Goal: Information Seeking & Learning: Learn about a topic

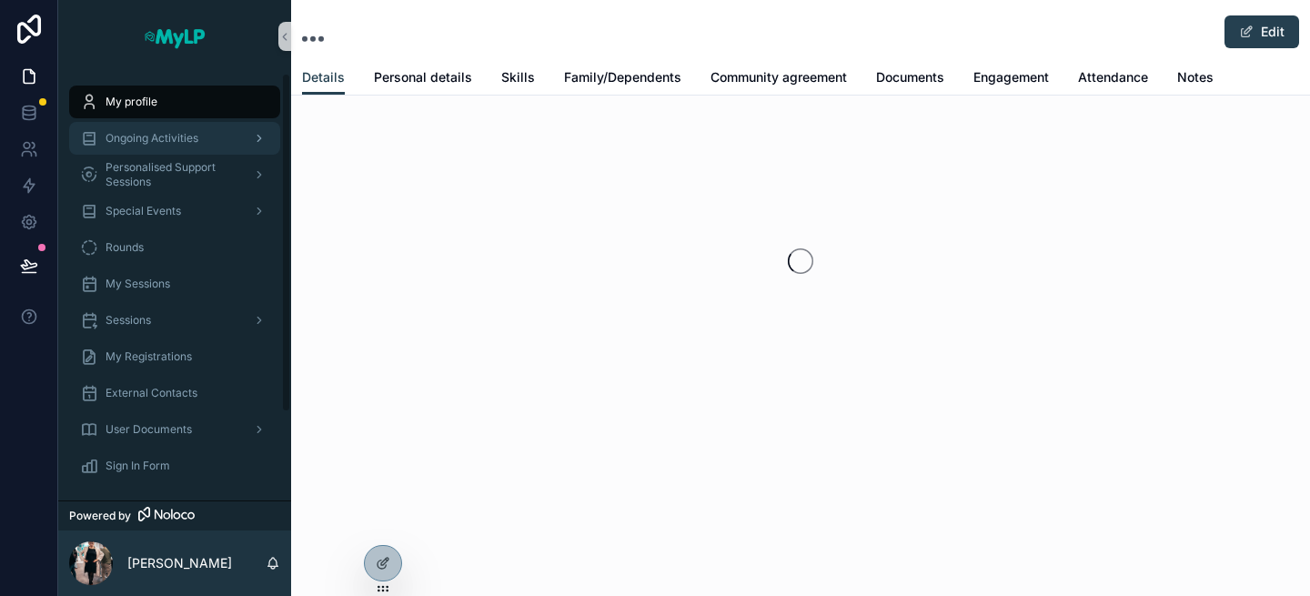
click at [134, 141] on span "Ongoing Activities" at bounding box center [152, 138] width 93 height 15
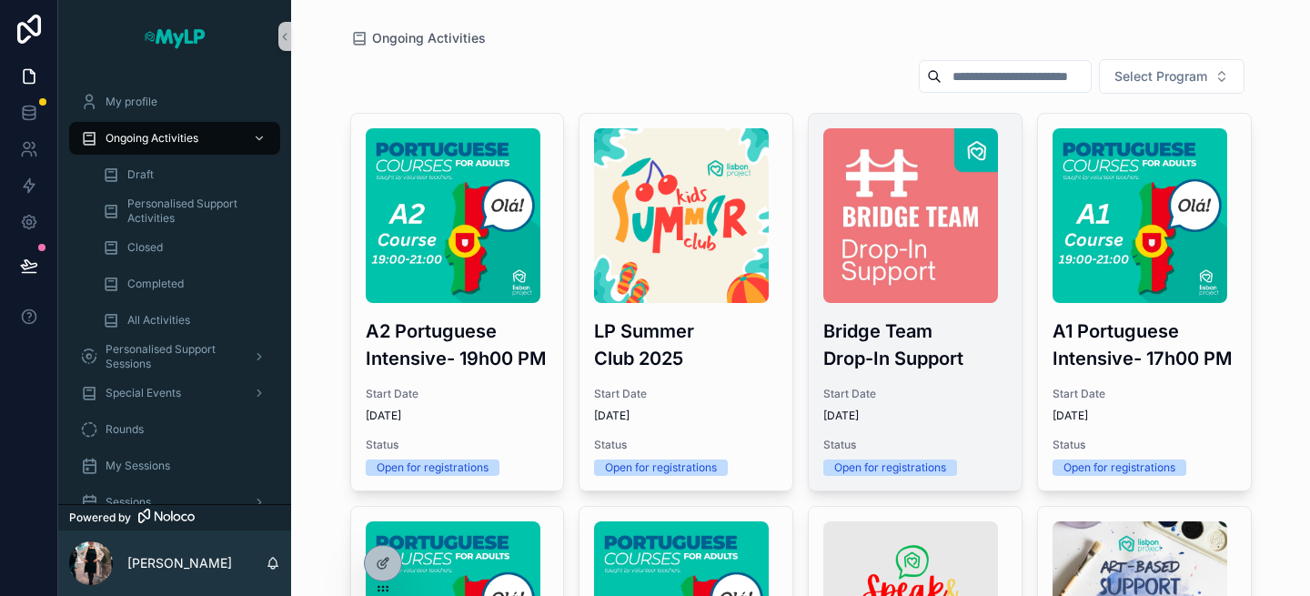
click at [822, 423] on div "Bridge Team Drop-In Support Start Date [DATE] Status Open for registrations" at bounding box center [915, 302] width 213 height 377
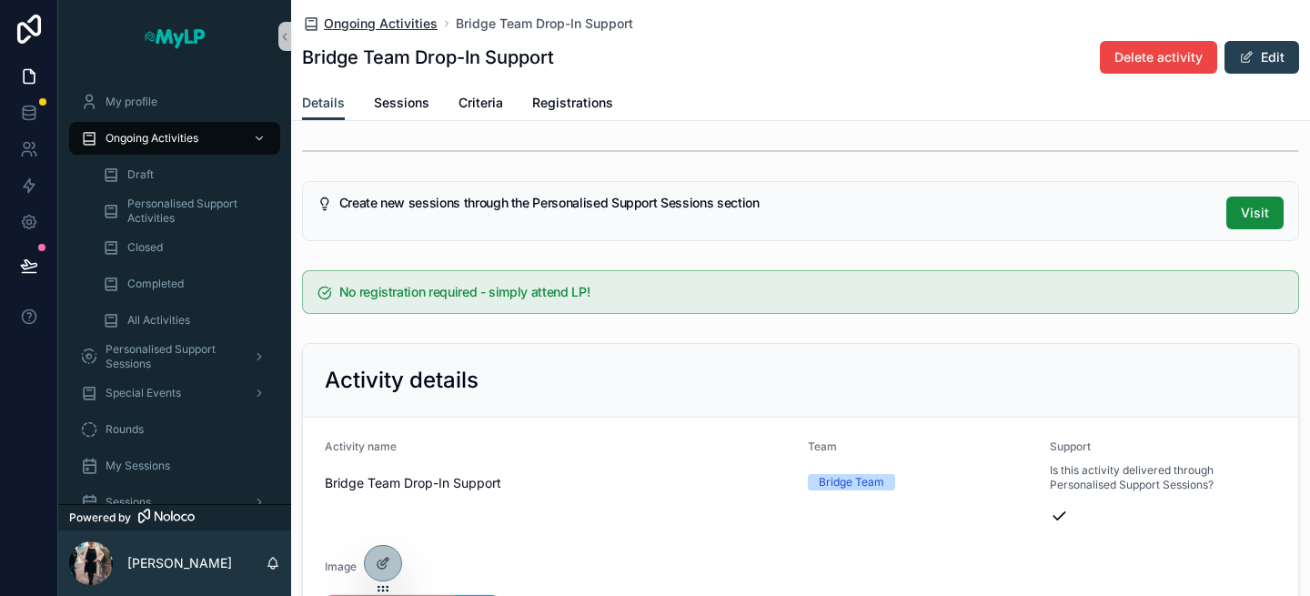
click at [337, 19] on span "Ongoing Activities" at bounding box center [381, 24] width 114 height 18
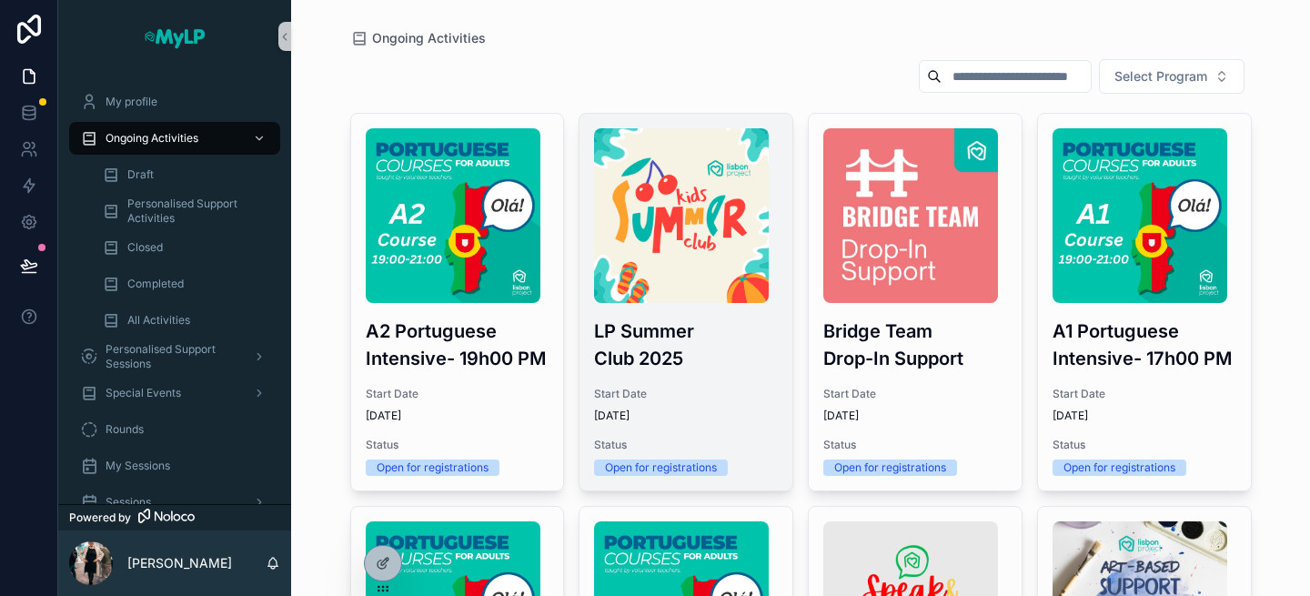
click at [692, 351] on h3 "LP Summer Club 2025" at bounding box center [686, 345] width 184 height 55
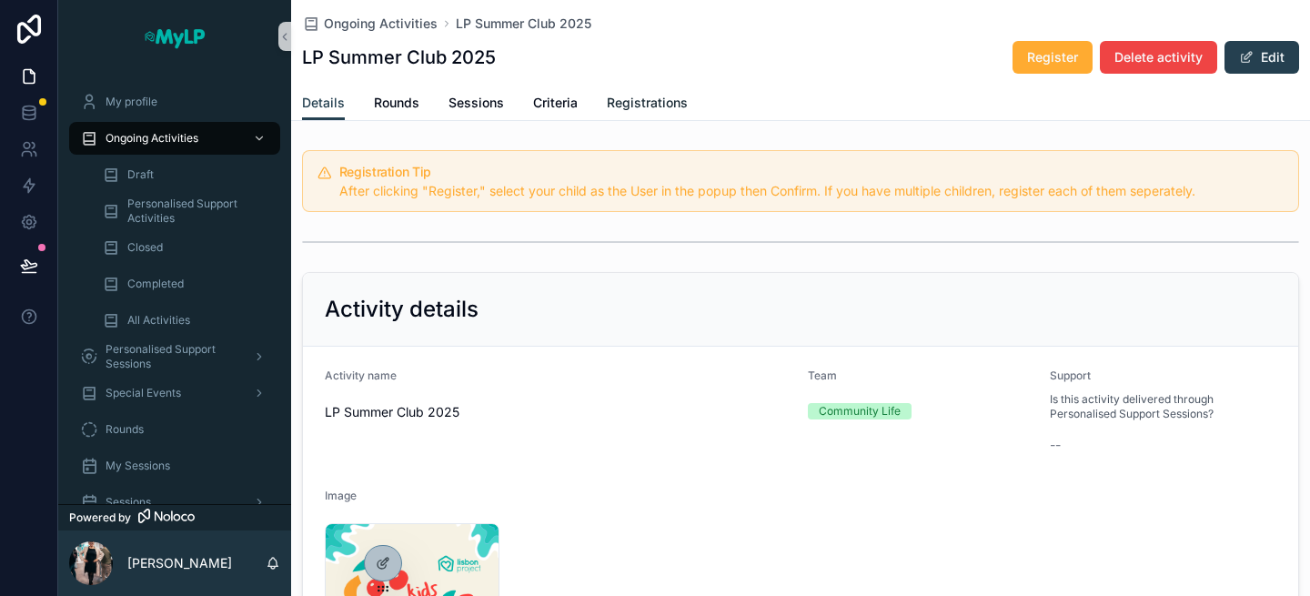
click at [629, 106] on span "Registrations" at bounding box center [647, 103] width 81 height 18
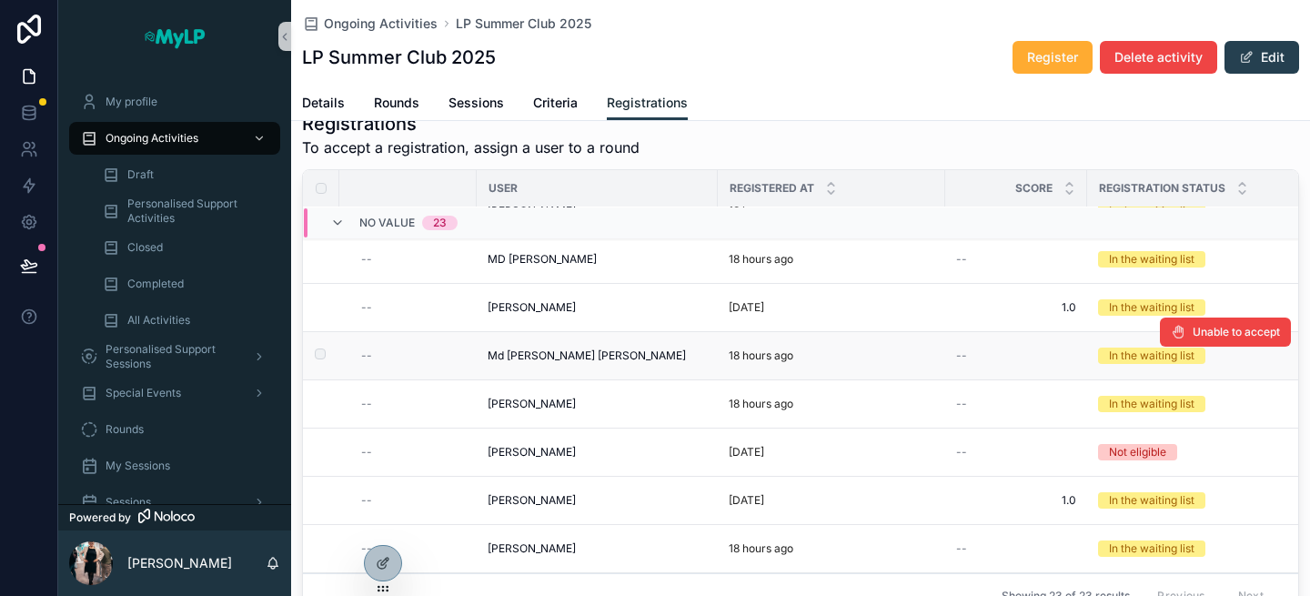
scroll to position [637, 0]
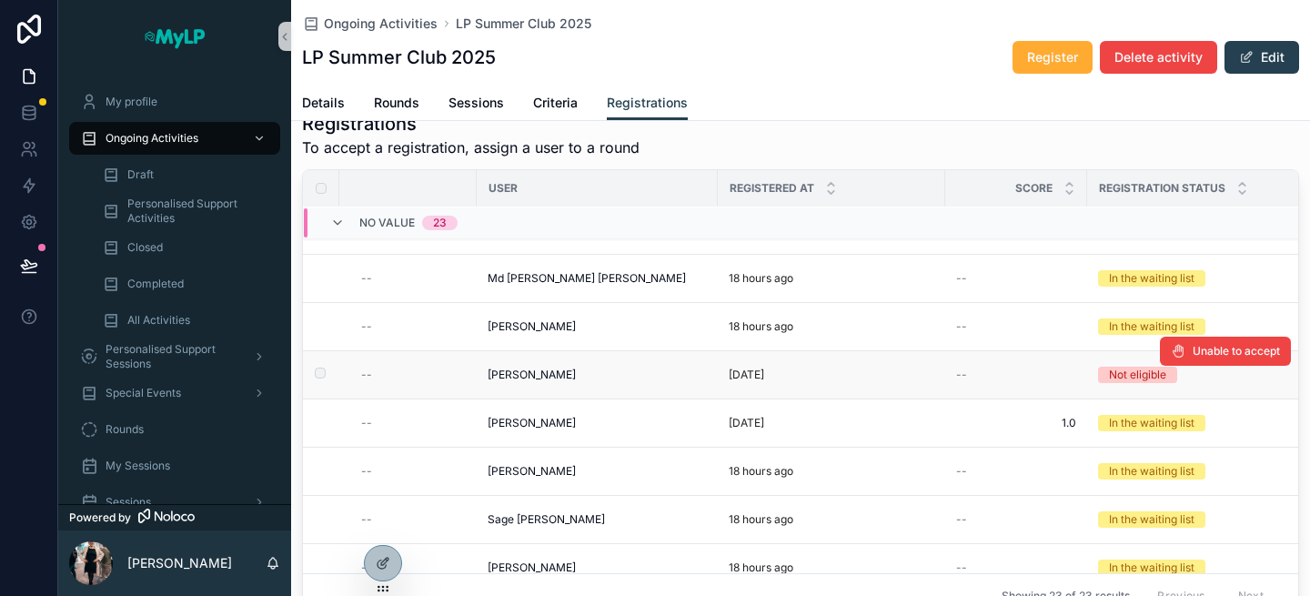
click at [538, 377] on span "[PERSON_NAME]" at bounding box center [532, 375] width 88 height 15
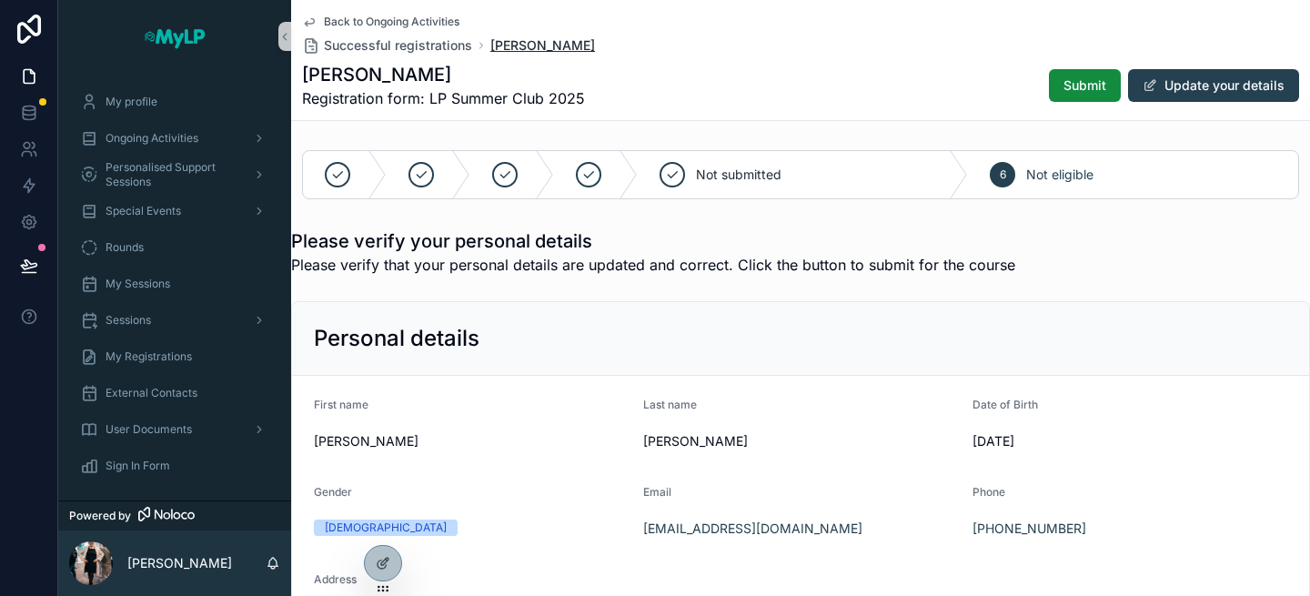
click at [540, 43] on span "[PERSON_NAME]" at bounding box center [542, 45] width 105 height 18
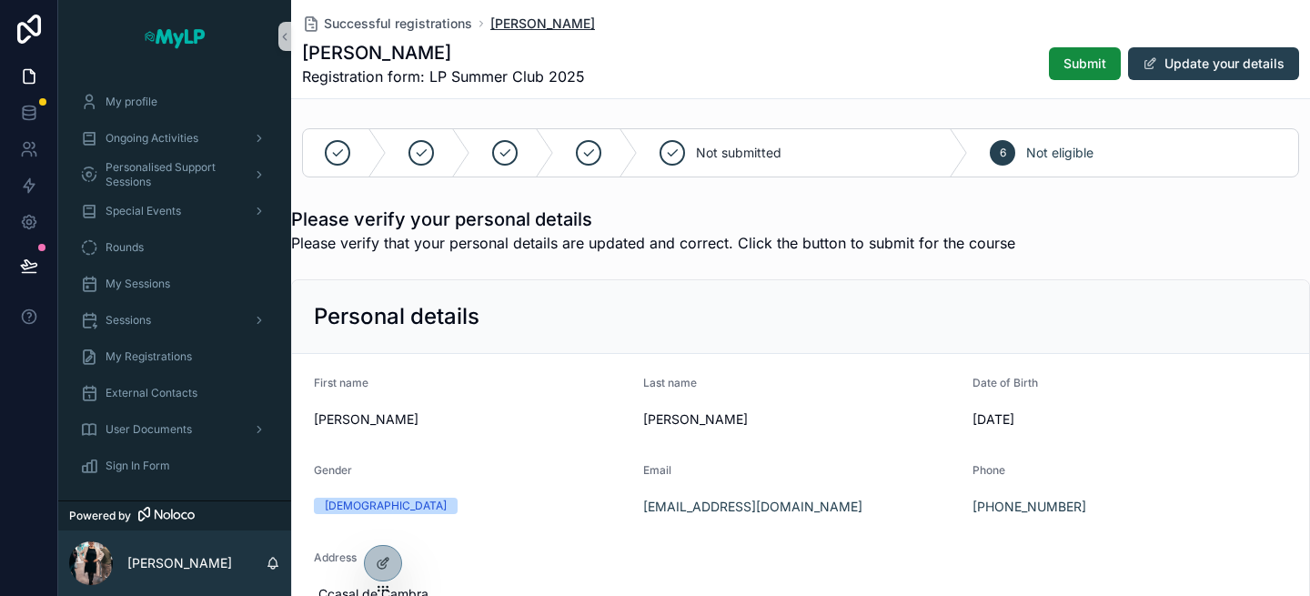
click at [535, 19] on span "[PERSON_NAME]" at bounding box center [542, 24] width 105 height 18
click at [114, 116] on div "My profile" at bounding box center [174, 101] width 189 height 29
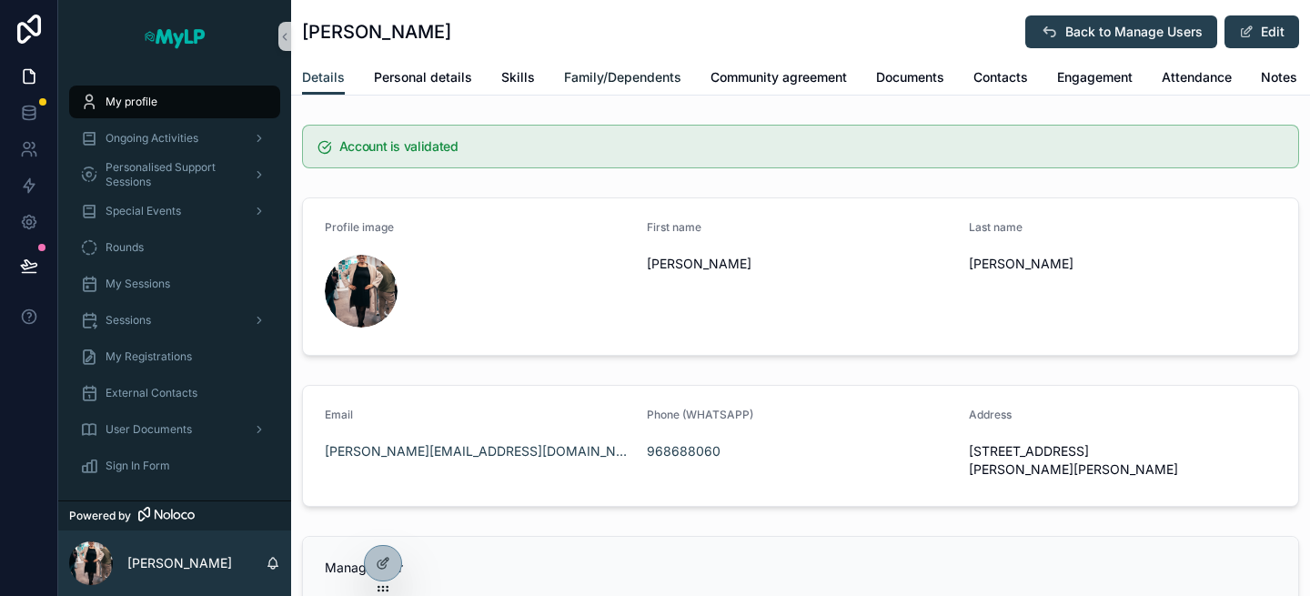
click at [615, 79] on span "Family/Dependents" at bounding box center [622, 77] width 117 height 18
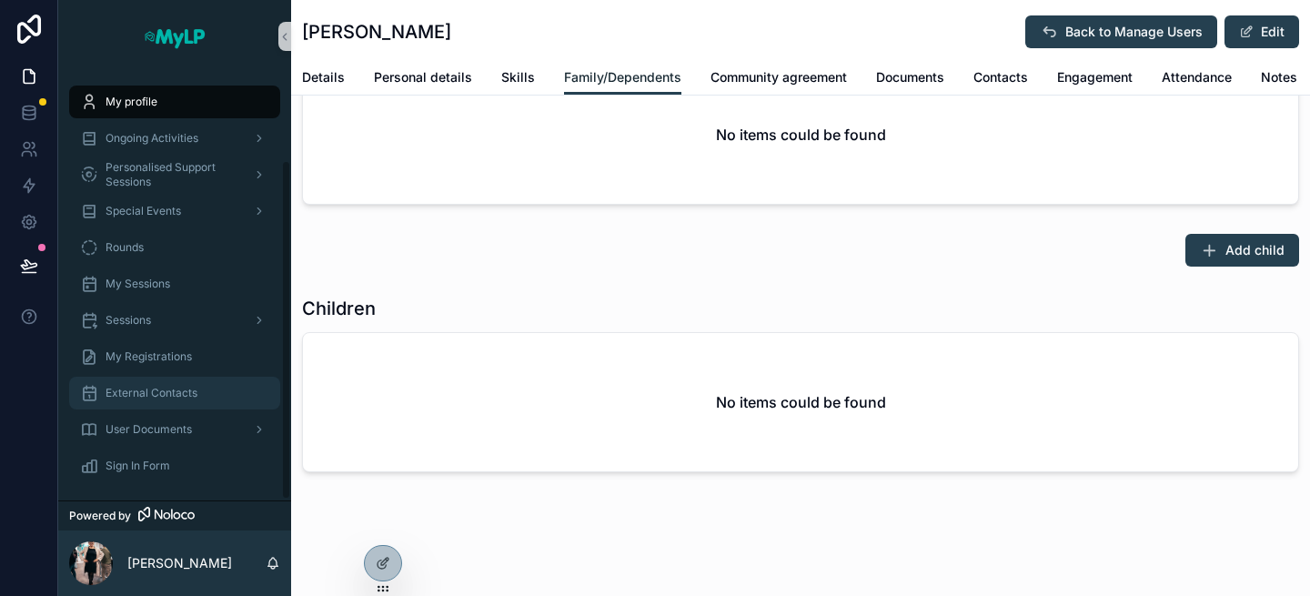
scroll to position [110, 0]
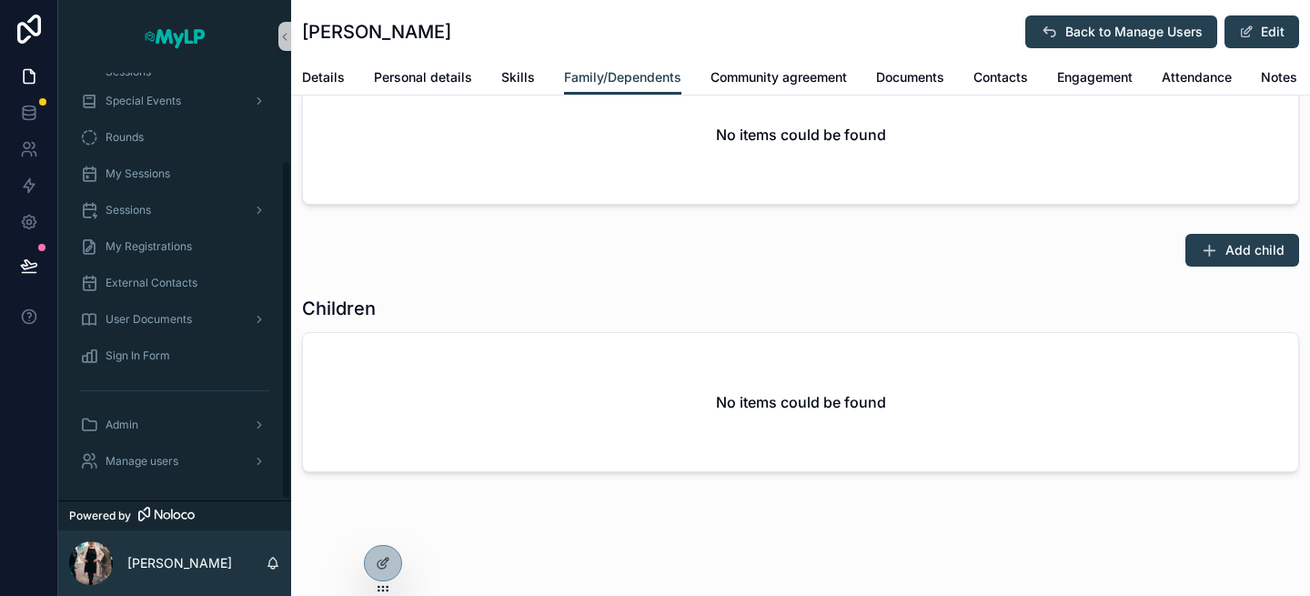
click at [165, 440] on div "Admin" at bounding box center [174, 425] width 233 height 36
click at [163, 454] on span "Manage users" at bounding box center [142, 461] width 73 height 15
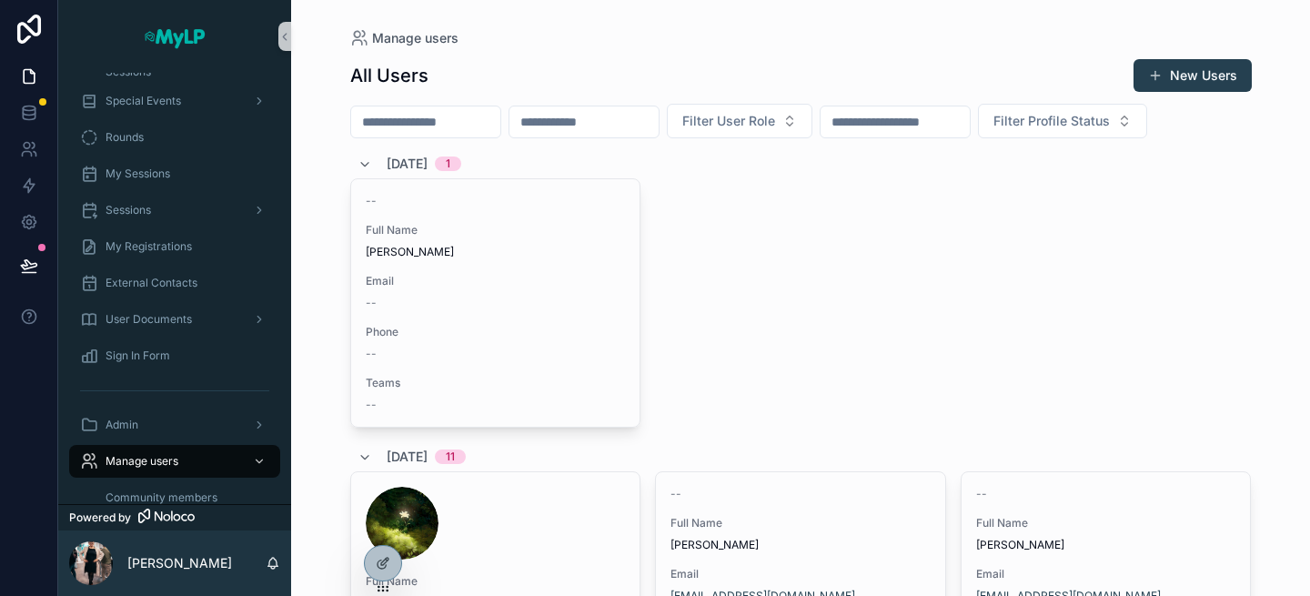
click at [466, 127] on input "scrollable content" at bounding box center [425, 121] width 149 height 25
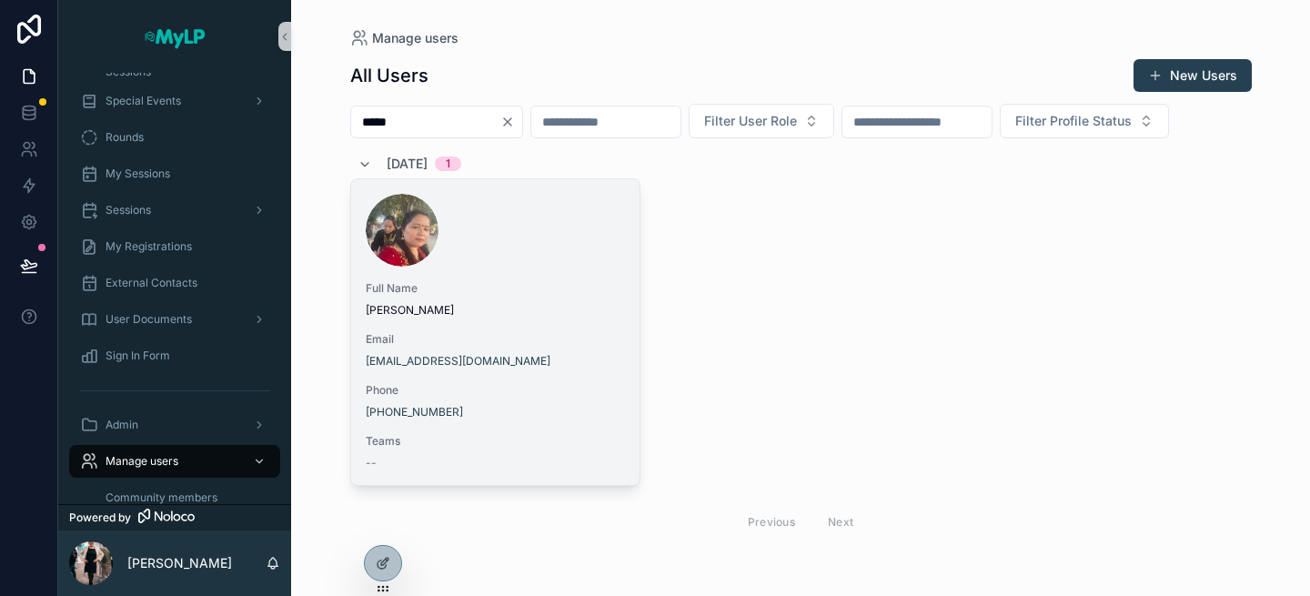
type input "*****"
click at [604, 330] on div "Full Name [PERSON_NAME] Email [EMAIL_ADDRESS][DOMAIN_NAME] Phone [PHONE_NUMBER]…" at bounding box center [495, 332] width 289 height 306
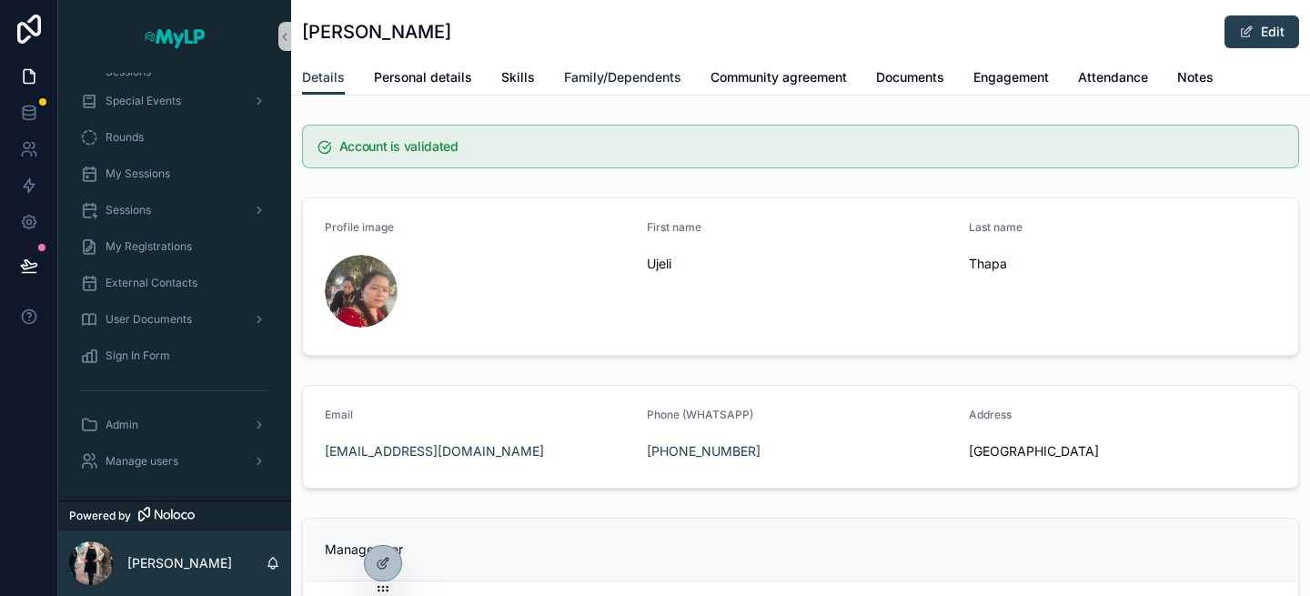
click at [630, 84] on span "Family/Dependents" at bounding box center [622, 77] width 117 height 18
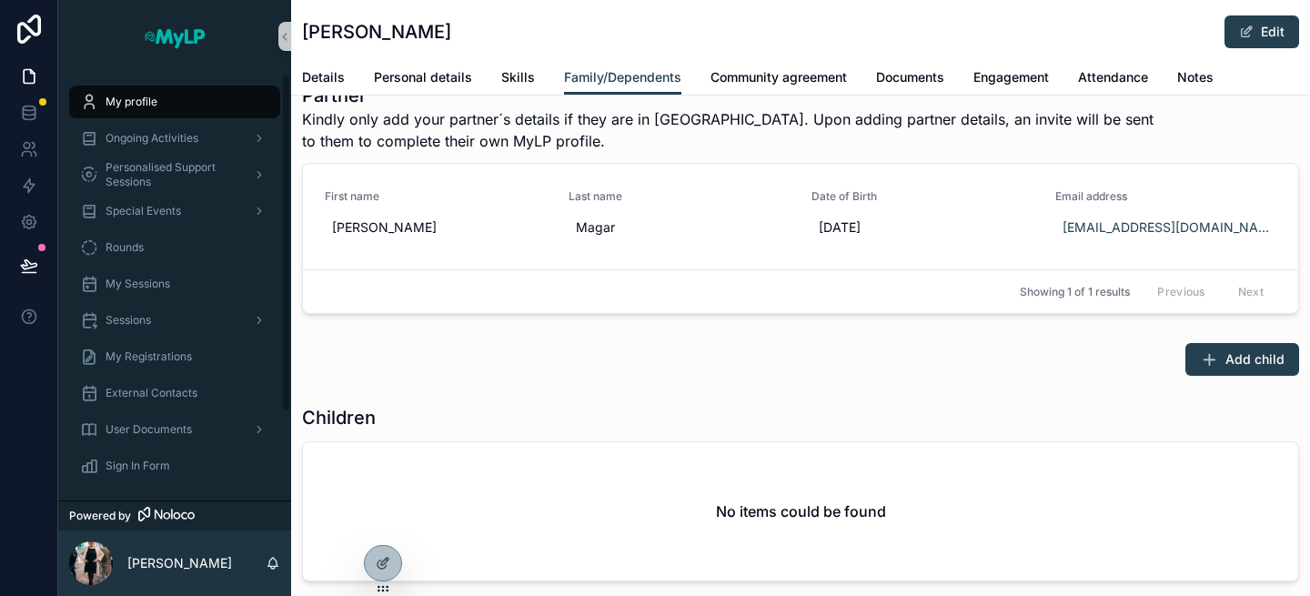
click at [159, 98] on div "My profile" at bounding box center [174, 101] width 189 height 29
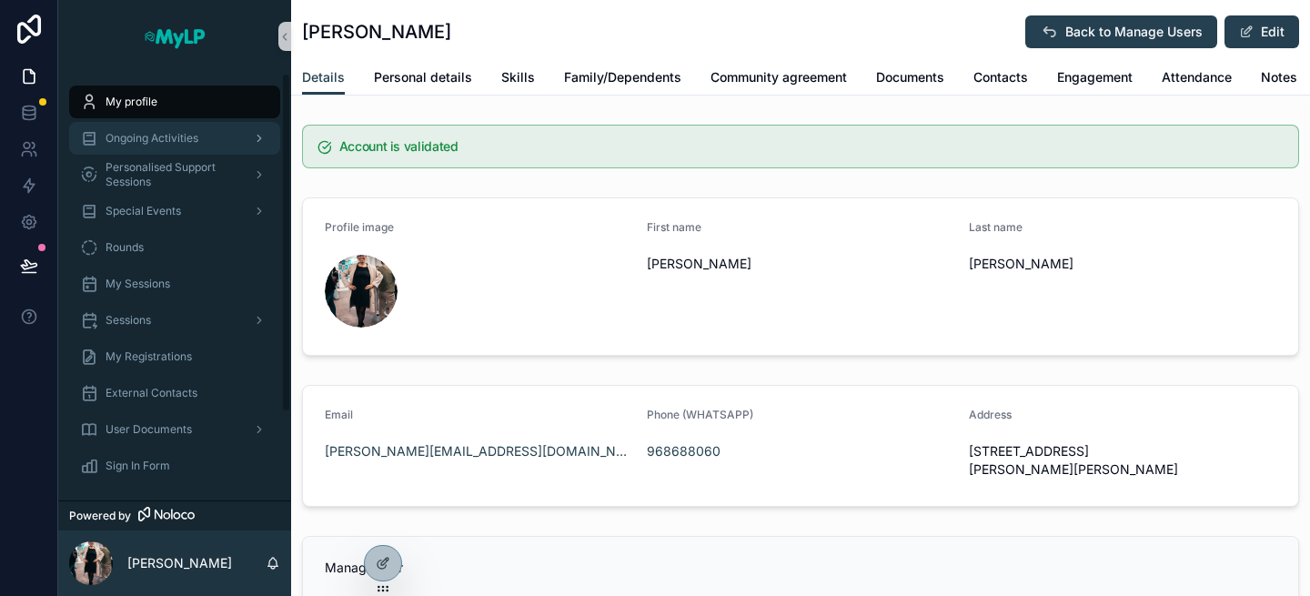
click at [178, 132] on span "Ongoing Activities" at bounding box center [152, 138] width 93 height 15
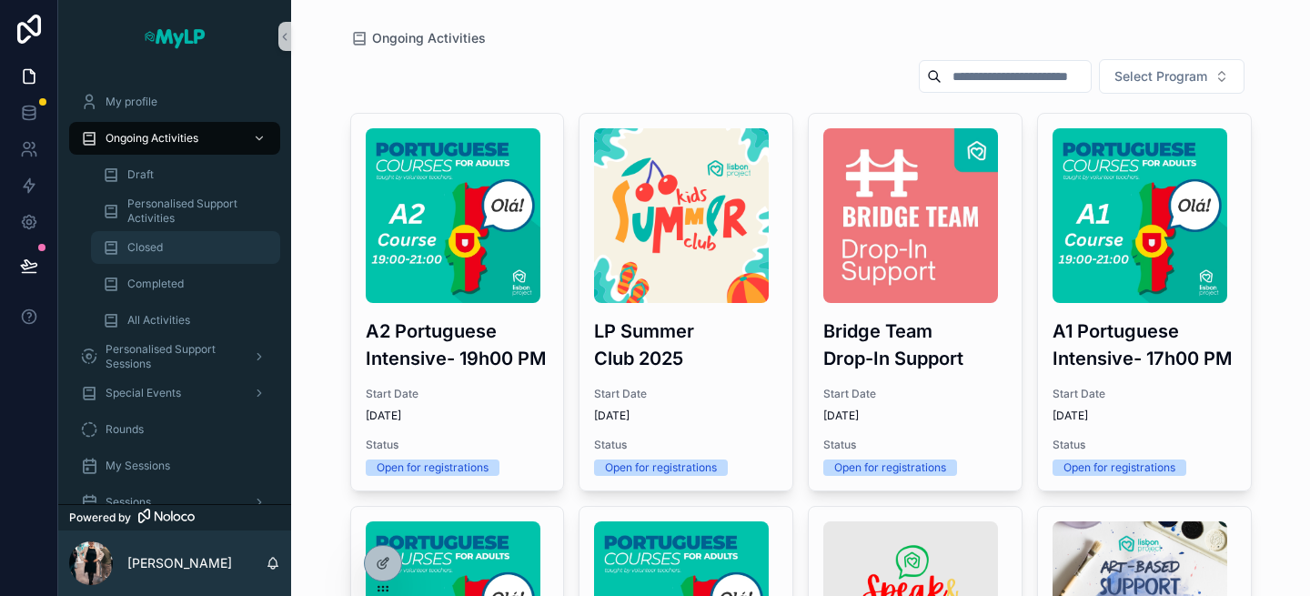
click at [160, 253] on span "Closed" at bounding box center [144, 247] width 35 height 15
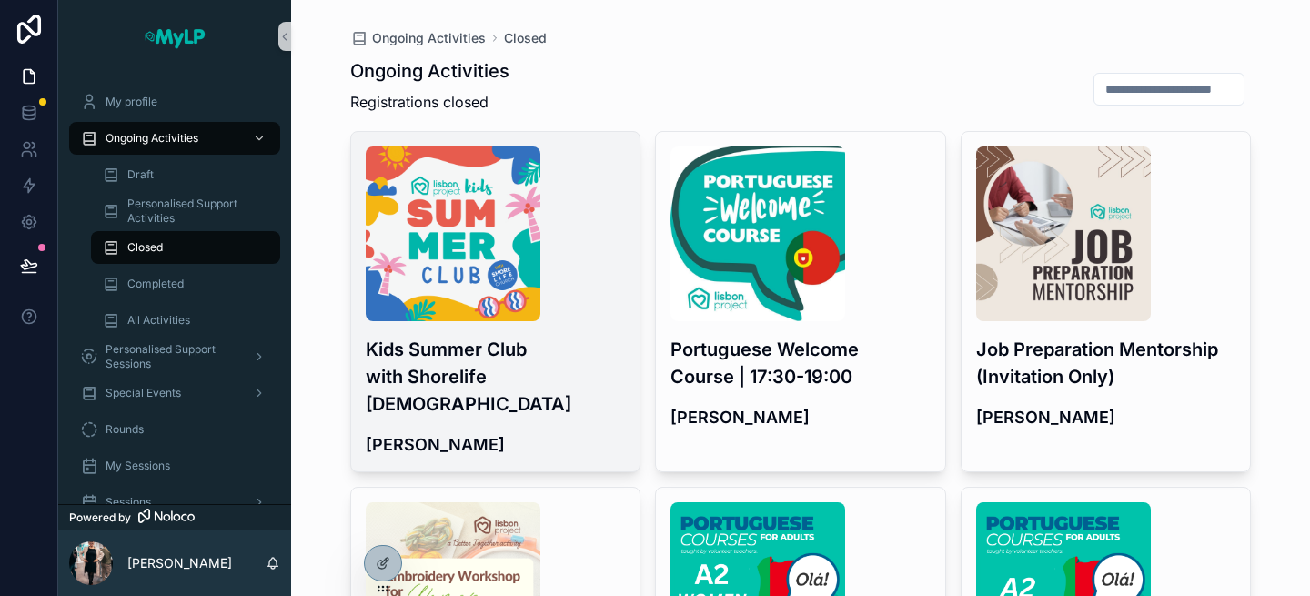
click at [547, 354] on h3 "Kids Summer Club with Shorelife [DEMOGRAPHIC_DATA]" at bounding box center [496, 377] width 260 height 82
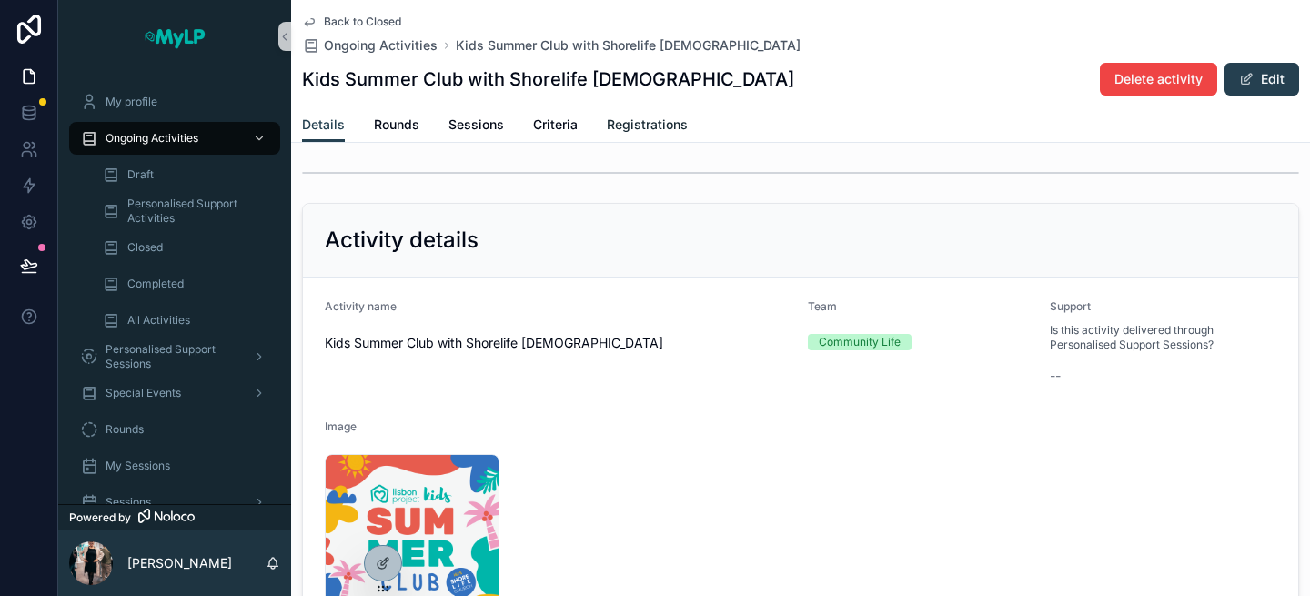
click at [663, 128] on span "Registrations" at bounding box center [647, 125] width 81 height 18
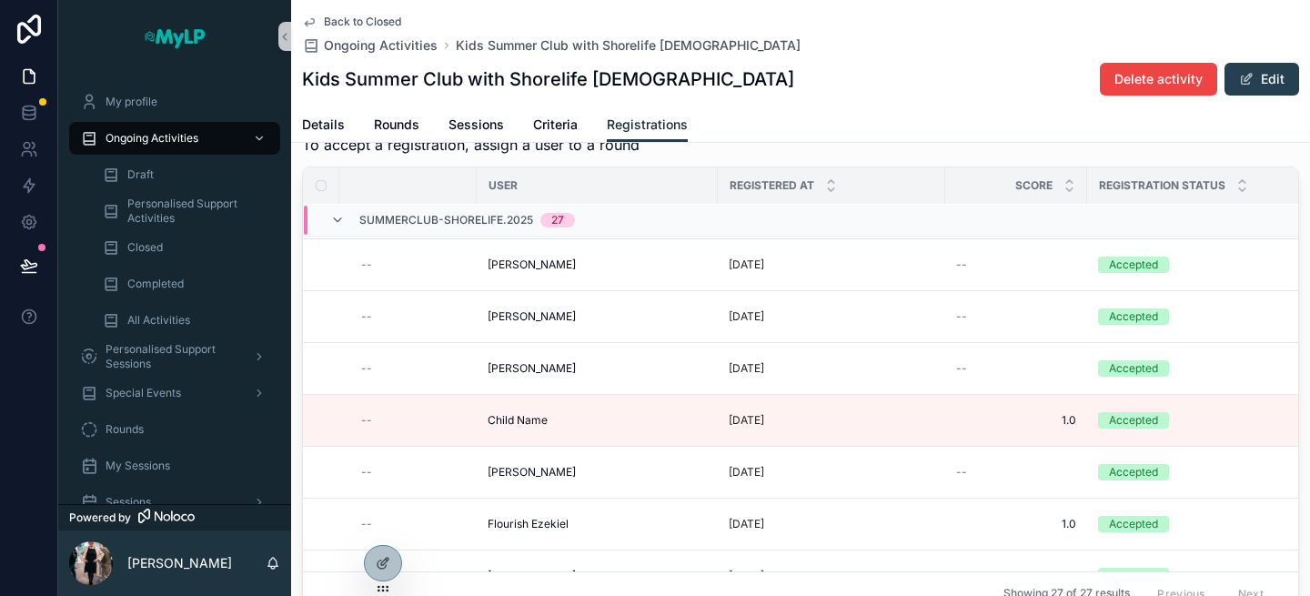
scroll to position [46, 0]
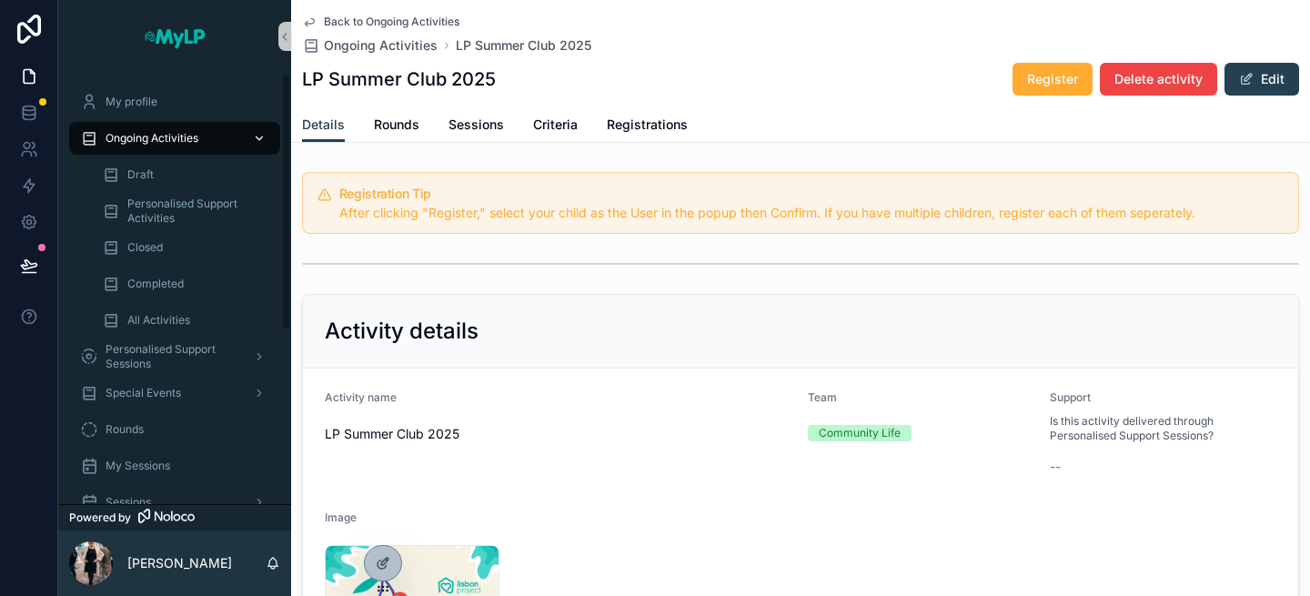
click at [196, 134] on span "Ongoing Activities" at bounding box center [152, 138] width 93 height 15
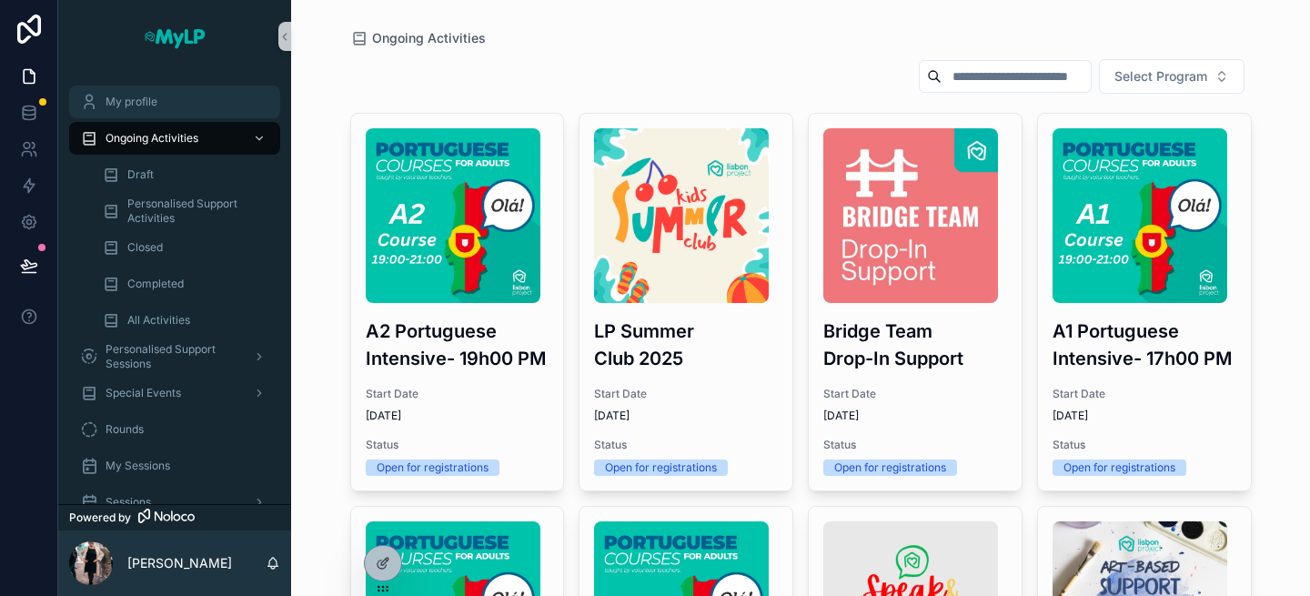
click at [146, 104] on span "My profile" at bounding box center [132, 102] width 52 height 15
